Goal: Task Accomplishment & Management: Manage account settings

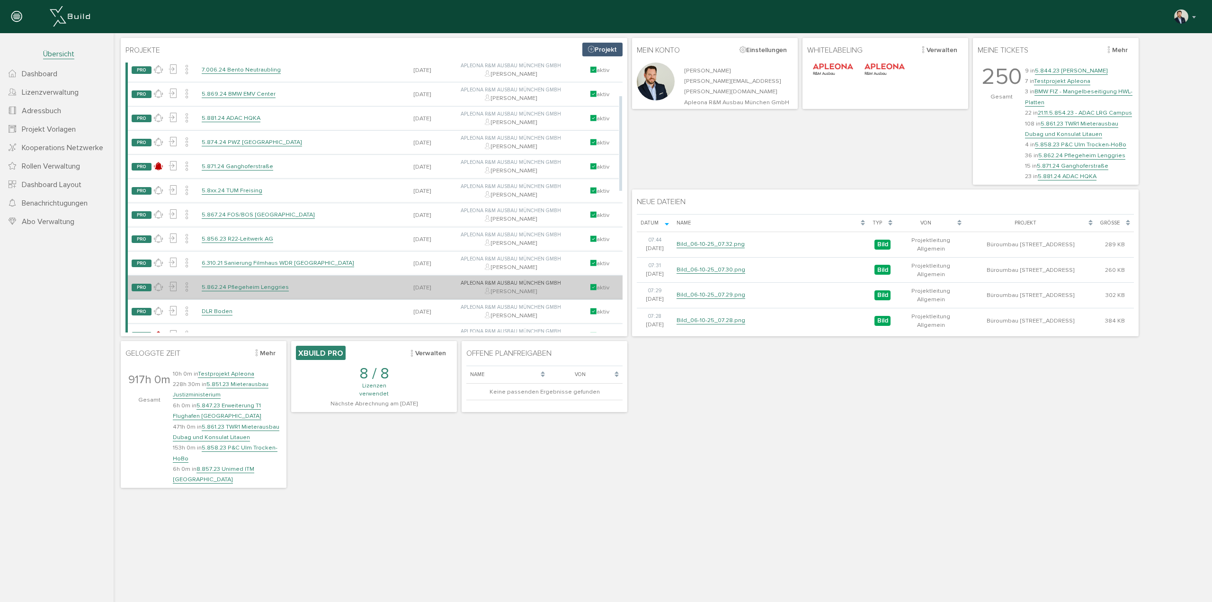
click at [258, 281] on td "5.862.24 Pflegeheim Lenggries" at bounding box center [299, 287] width 202 height 24
click at [257, 286] on link "5.862.24 Pflegeheim Lenggries" at bounding box center [245, 287] width 87 height 8
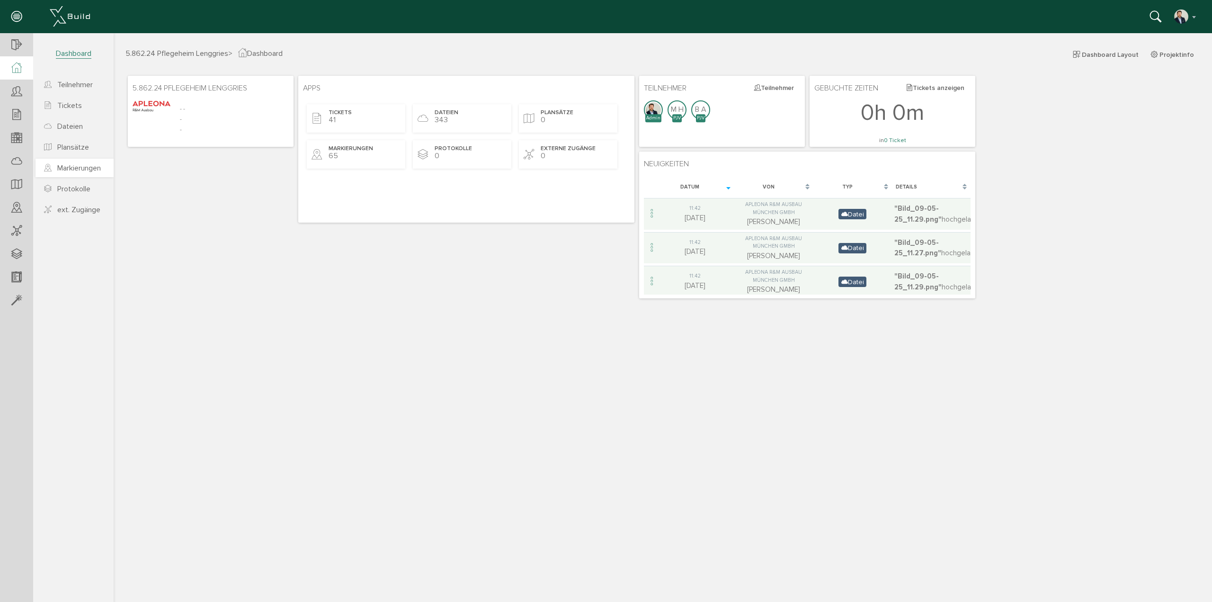
click at [78, 172] on span "Markierungen" at bounding box center [79, 167] width 44 height 9
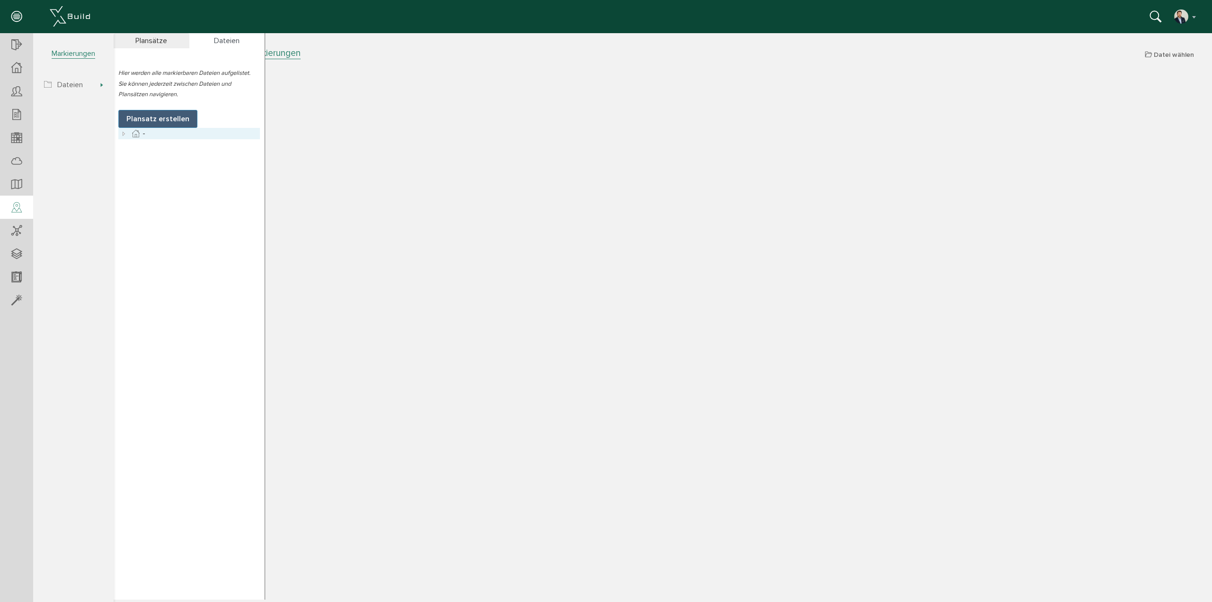
click at [124, 136] on icon at bounding box center [123, 133] width 11 height 11
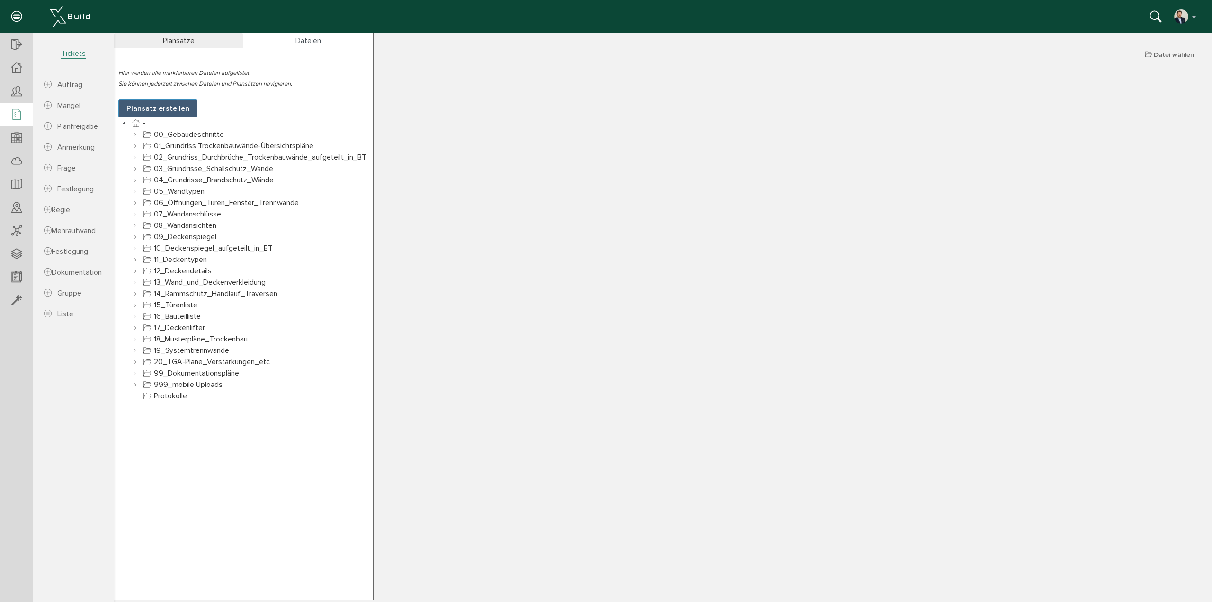
click at [24, 114] on div at bounding box center [16, 115] width 33 height 24
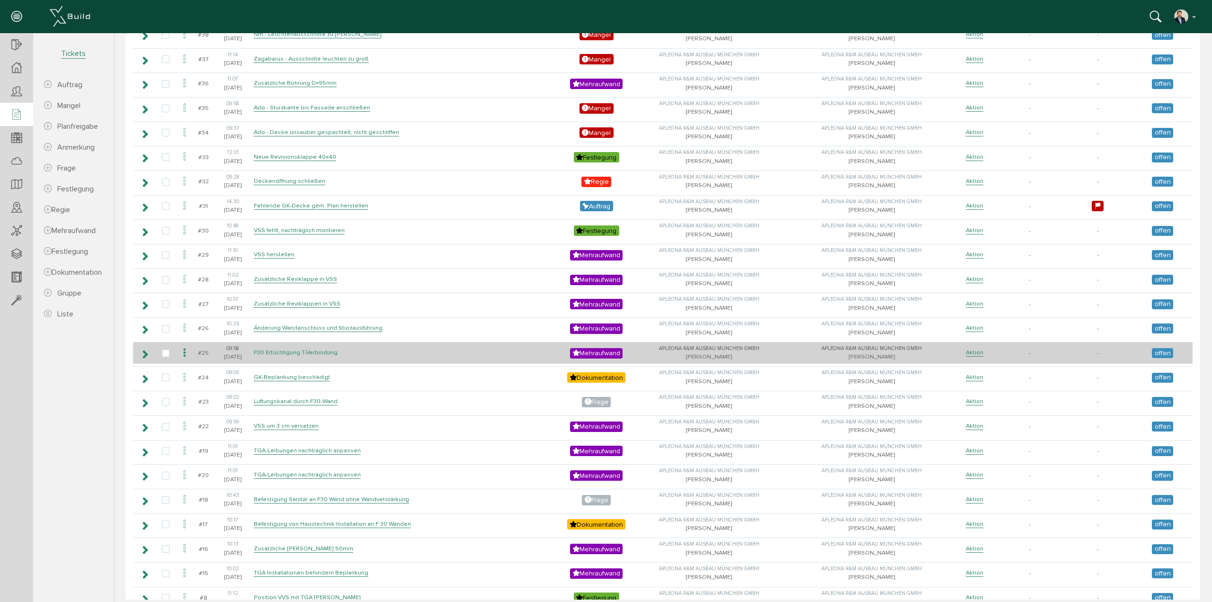
scroll to position [284, 0]
click at [342, 349] on td "F30 Ertüchtigung T-Verbindung" at bounding box center [407, 352] width 313 height 22
click at [289, 353] on link "F30 Ertüchtigung T-Verbindung" at bounding box center [296, 352] width 84 height 8
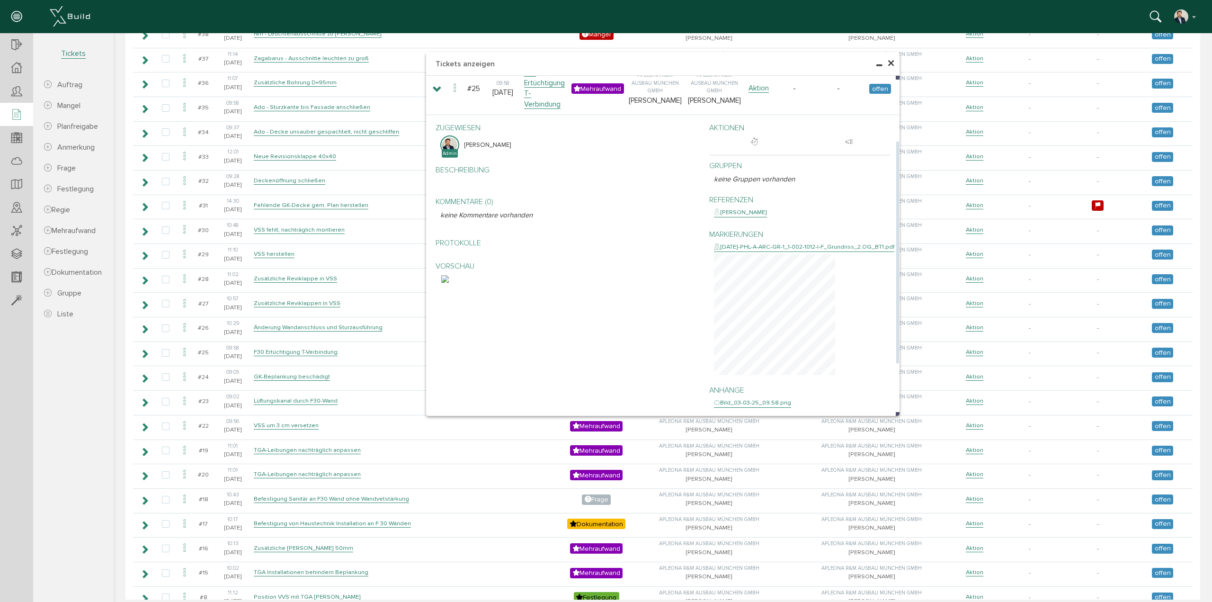
click at [449, 283] on img at bounding box center [445, 279] width 8 height 8
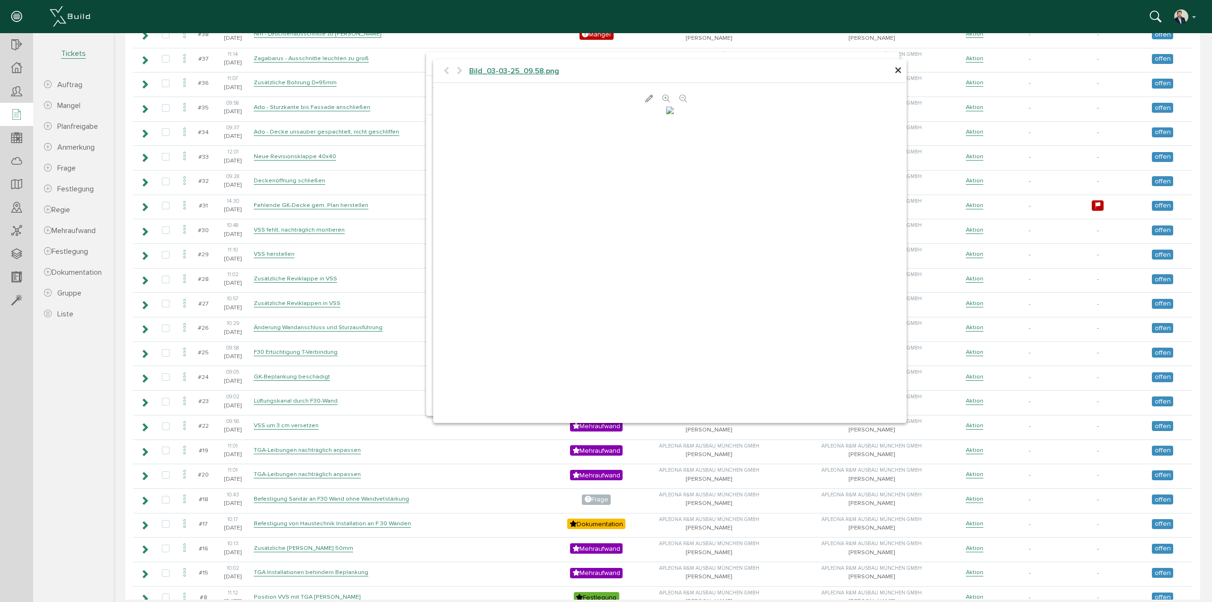
scroll to position [0, 0]
click at [896, 70] on span "×" at bounding box center [898, 71] width 8 height 18
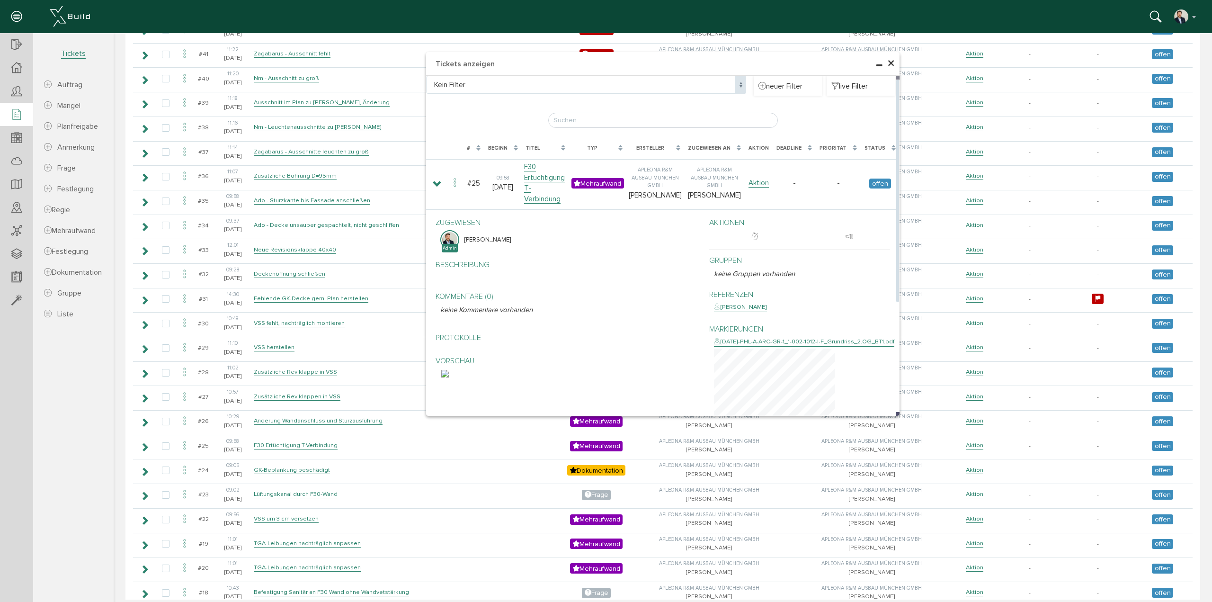
scroll to position [189, 0]
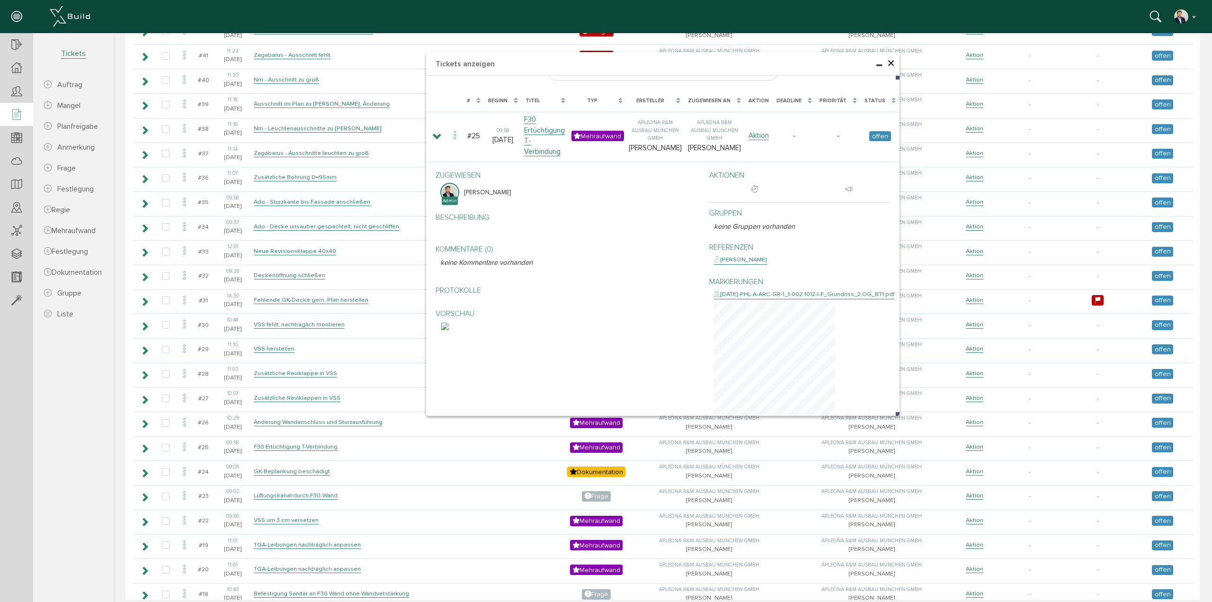
click at [887, 61] on span "×" at bounding box center [891, 63] width 8 height 18
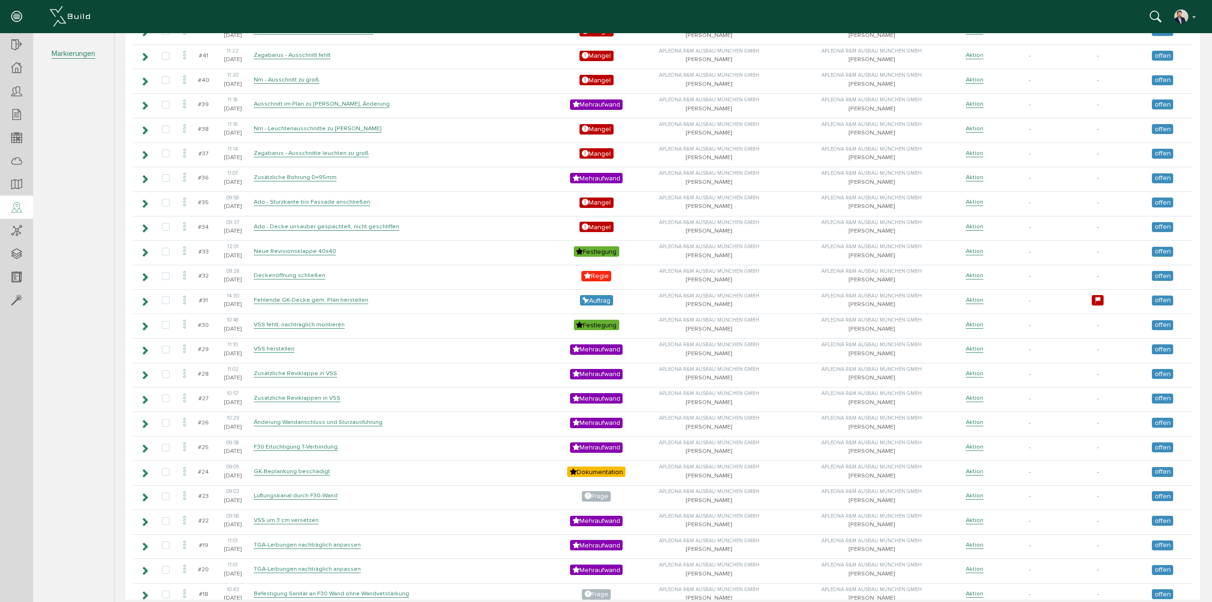
click at [18, 209] on icon at bounding box center [16, 207] width 10 height 13
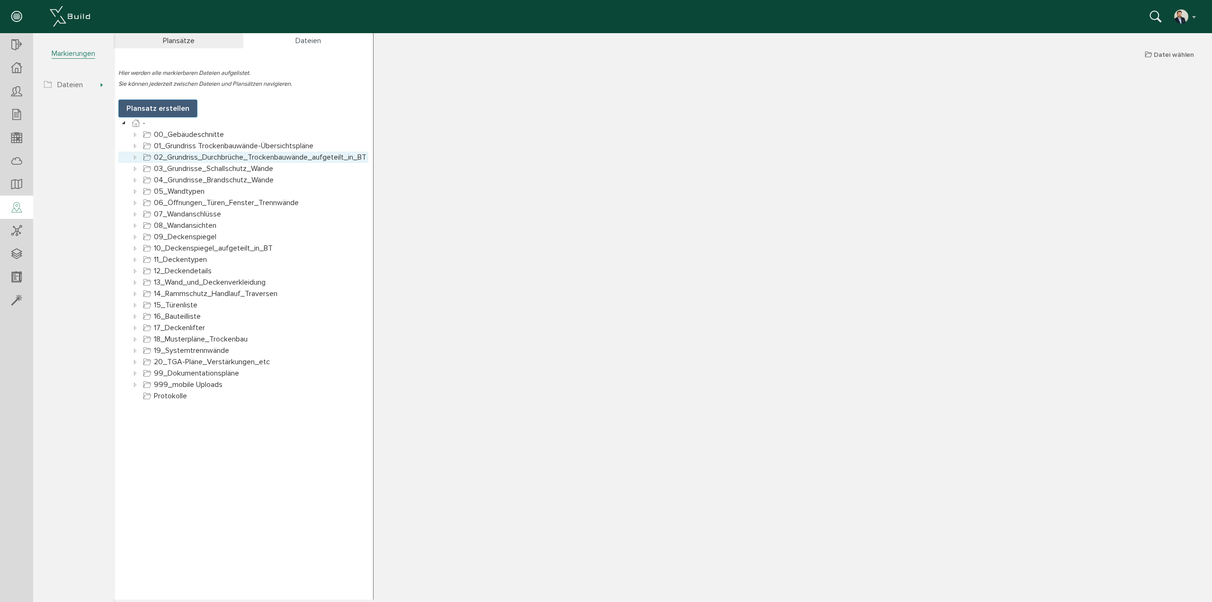
click at [135, 156] on icon at bounding box center [135, 156] width 11 height 11
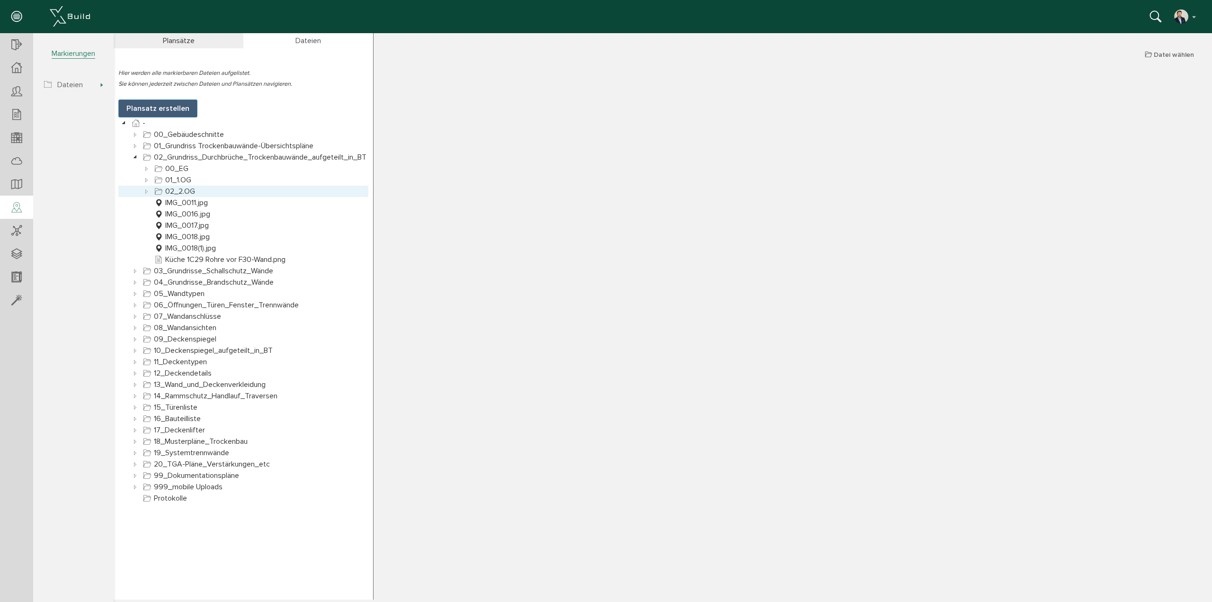
click at [151, 189] on icon at bounding box center [146, 191] width 11 height 11
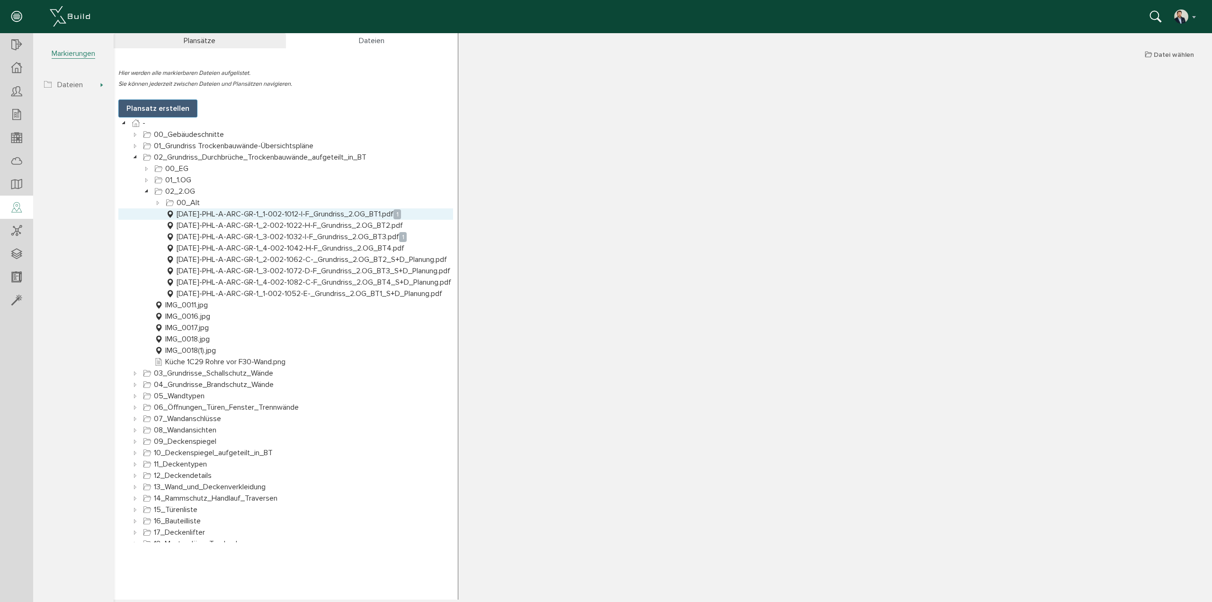
click at [342, 214] on link "[DATE]-PHL-A-ARC-GR-1_1-002-1012-I-F_Grundriss_2.OG_BT1.pdf 1" at bounding box center [283, 213] width 239 height 11
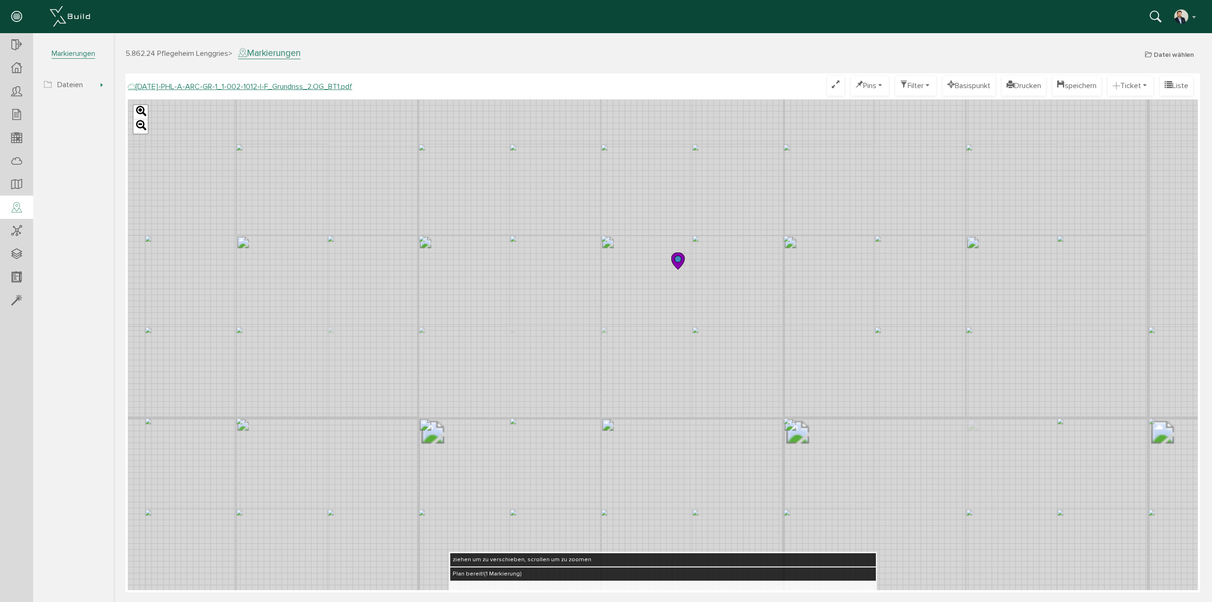
click at [678, 263] on icon at bounding box center [677, 260] width 13 height 17
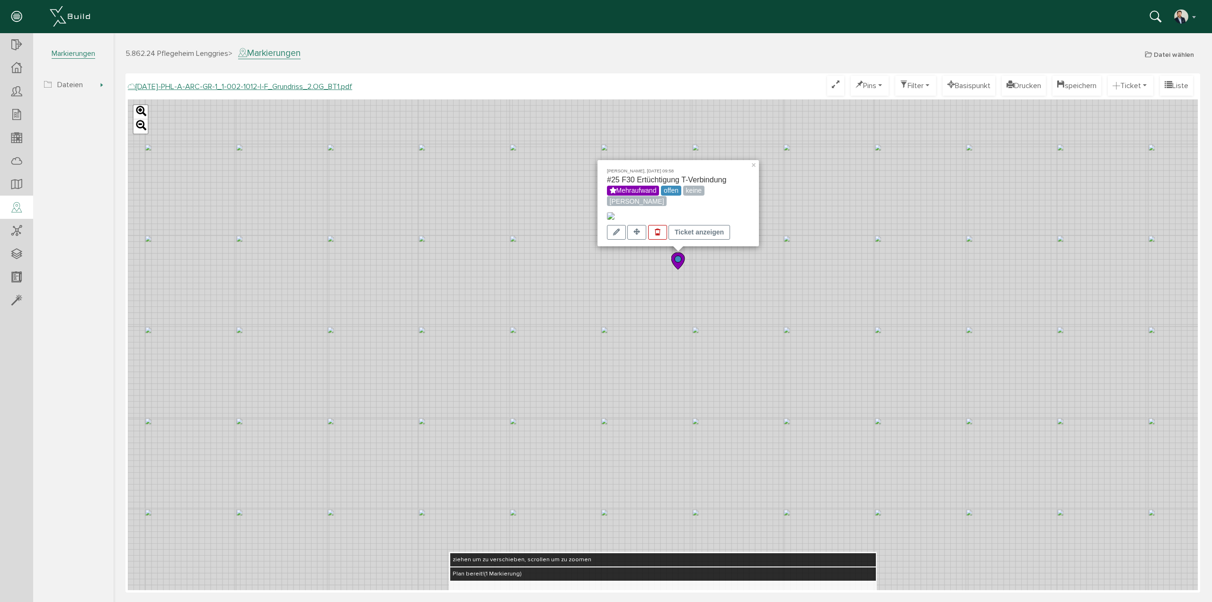
click at [811, 23] on div "[PERSON_NAME] Konto deaktivieren Passwort ändern über XBuild XBuild neu einrich…" at bounding box center [602, 16] width 1191 height 14
click at [728, 267] on div "[PERSON_NAME], [DATE] 09:58 #25 F30 Ertüchtigung T-Verbindung Mehraufwand offen…" at bounding box center [663, 344] width 1070 height 490
